Goal: Navigation & Orientation: Find specific page/section

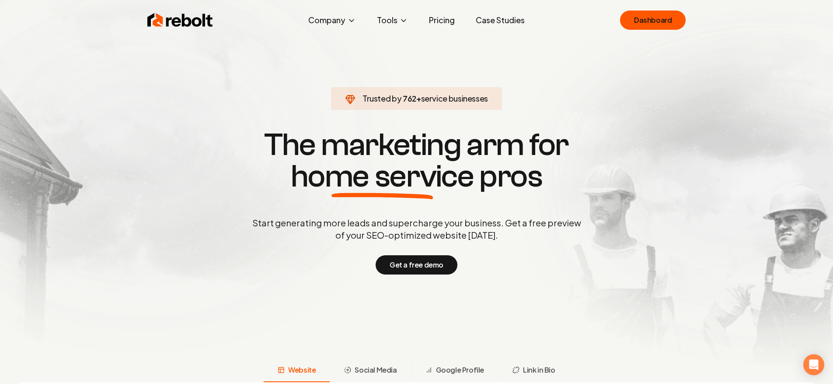
click at [688, 21] on div "Rebolt Company About Blog Jobs Help Center Tools Google Review QR Code Generato…" at bounding box center [417, 20] width 560 height 26
click at [685, 22] on link "Dashboard" at bounding box center [653, 20] width 66 height 19
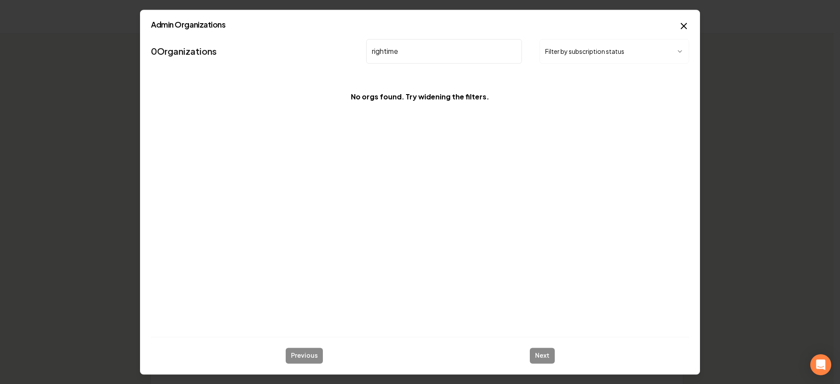
drag, startPoint x: 429, startPoint y: 50, endPoint x: 271, endPoint y: 42, distance: 158.2
click at [266, 42] on nav "0 Organizations rightime Filter by subscription status" at bounding box center [420, 54] width 538 height 39
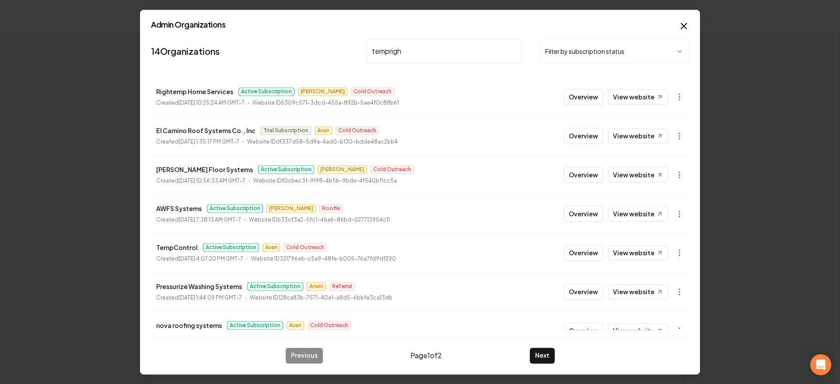
type input "tempright"
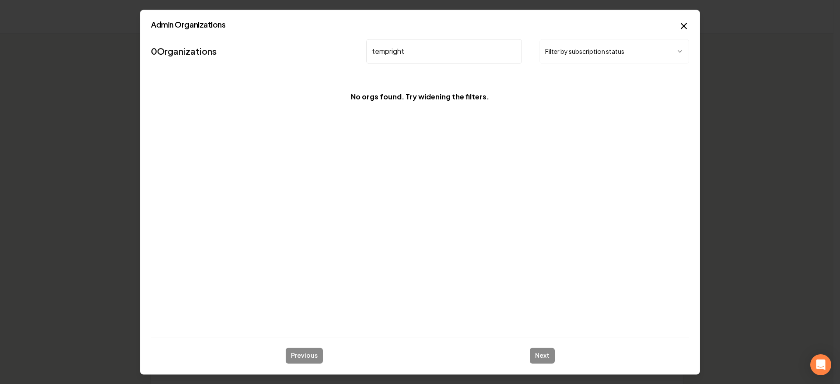
drag, startPoint x: 431, startPoint y: 52, endPoint x: 330, endPoint y: 49, distance: 101.1
click at [330, 49] on nav "0 Organizations tempright Filter by subscription status" at bounding box center [420, 54] width 538 height 39
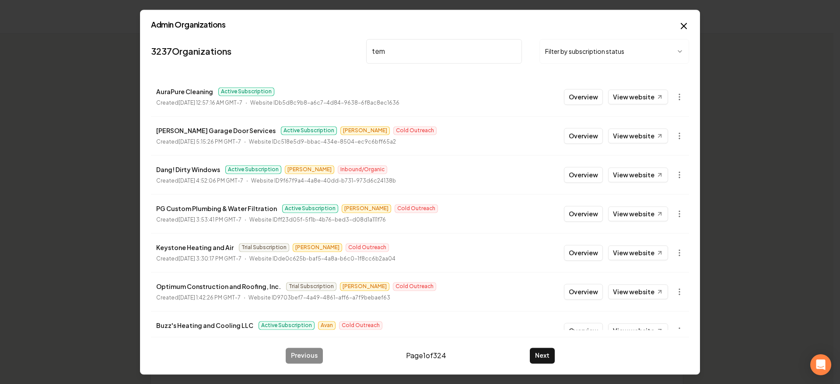
type input "temp"
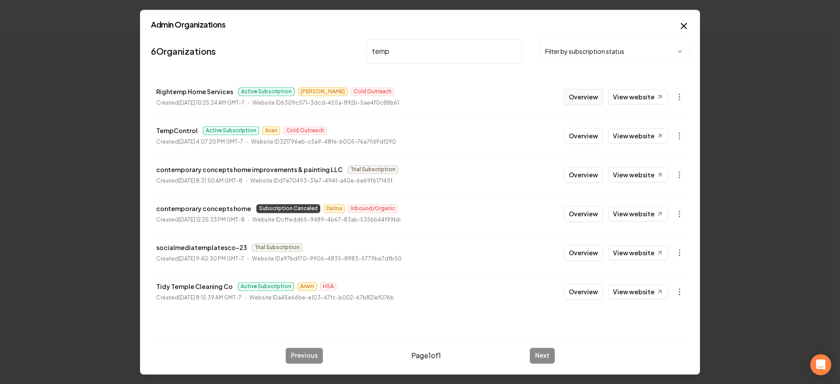
click at [581, 99] on button "Overview" at bounding box center [583, 97] width 39 height 16
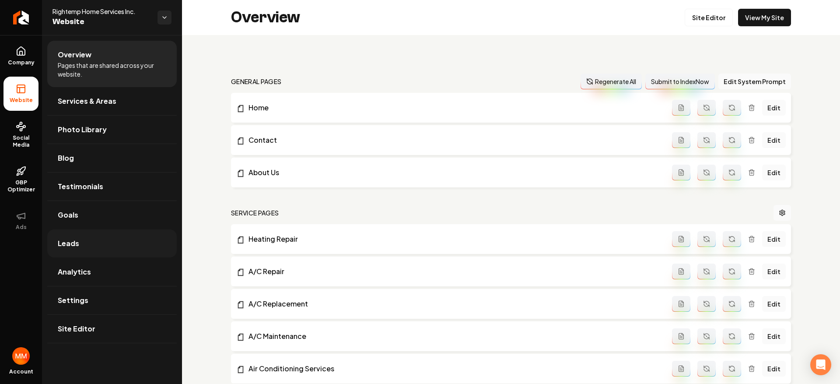
click at [105, 239] on link "Leads" at bounding box center [112, 243] width 130 height 28
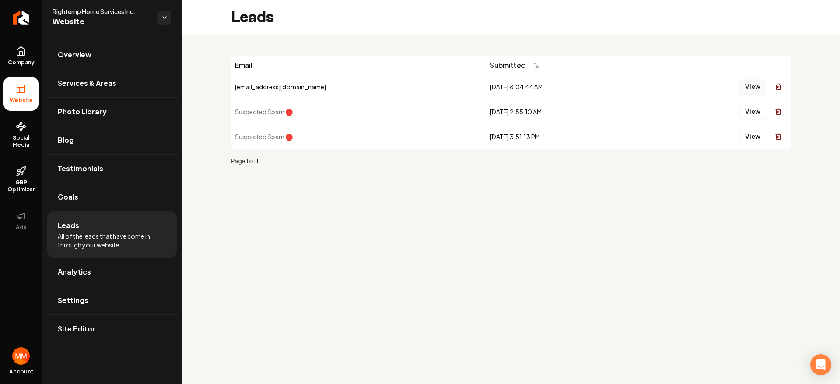
click at [751, 83] on button "View" at bounding box center [752, 87] width 27 height 16
click at [747, 86] on button "View" at bounding box center [752, 87] width 27 height 16
click at [128, 280] on link "Analytics" at bounding box center [112, 272] width 130 height 28
